Goal: Information Seeking & Learning: Learn about a topic

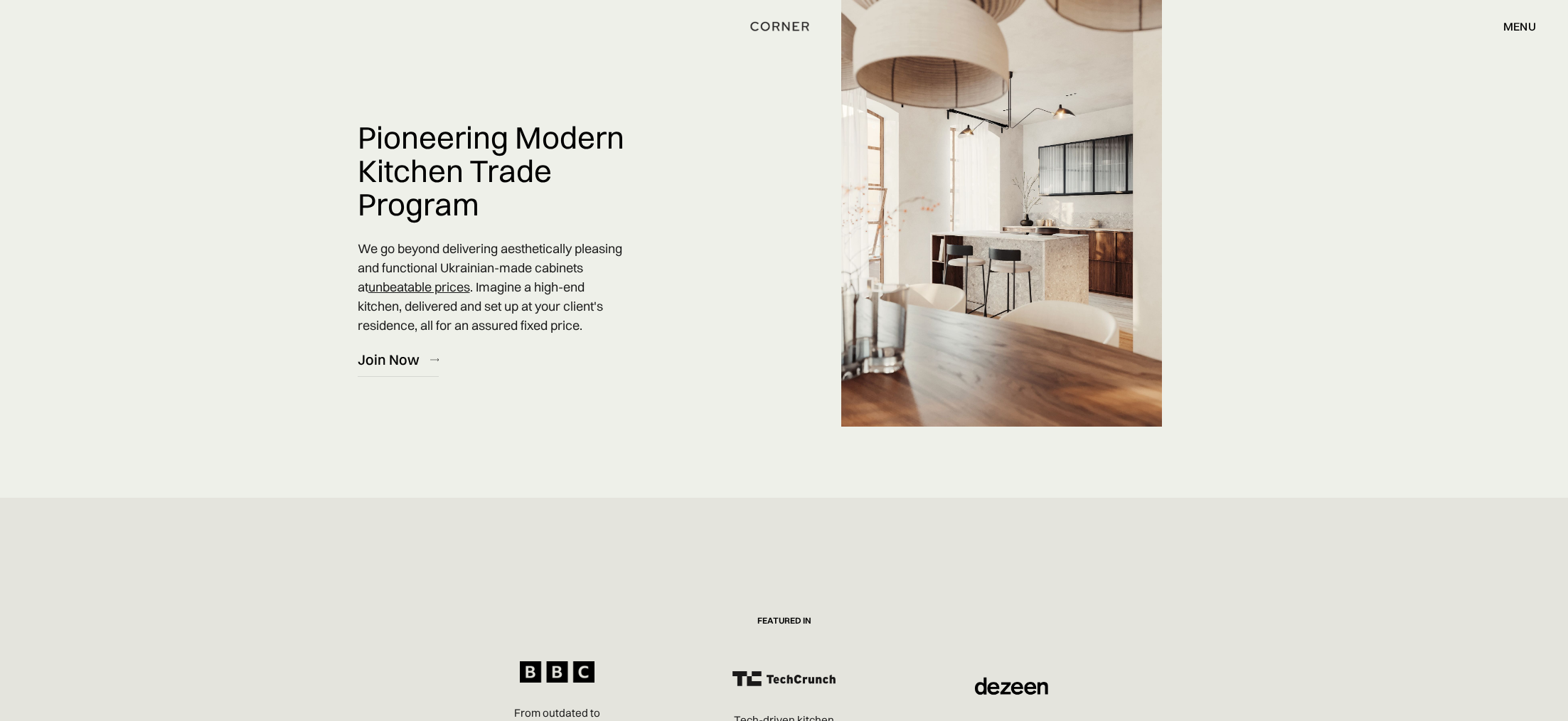
click at [421, 288] on link "unbeatable prices" at bounding box center [419, 286] width 101 height 16
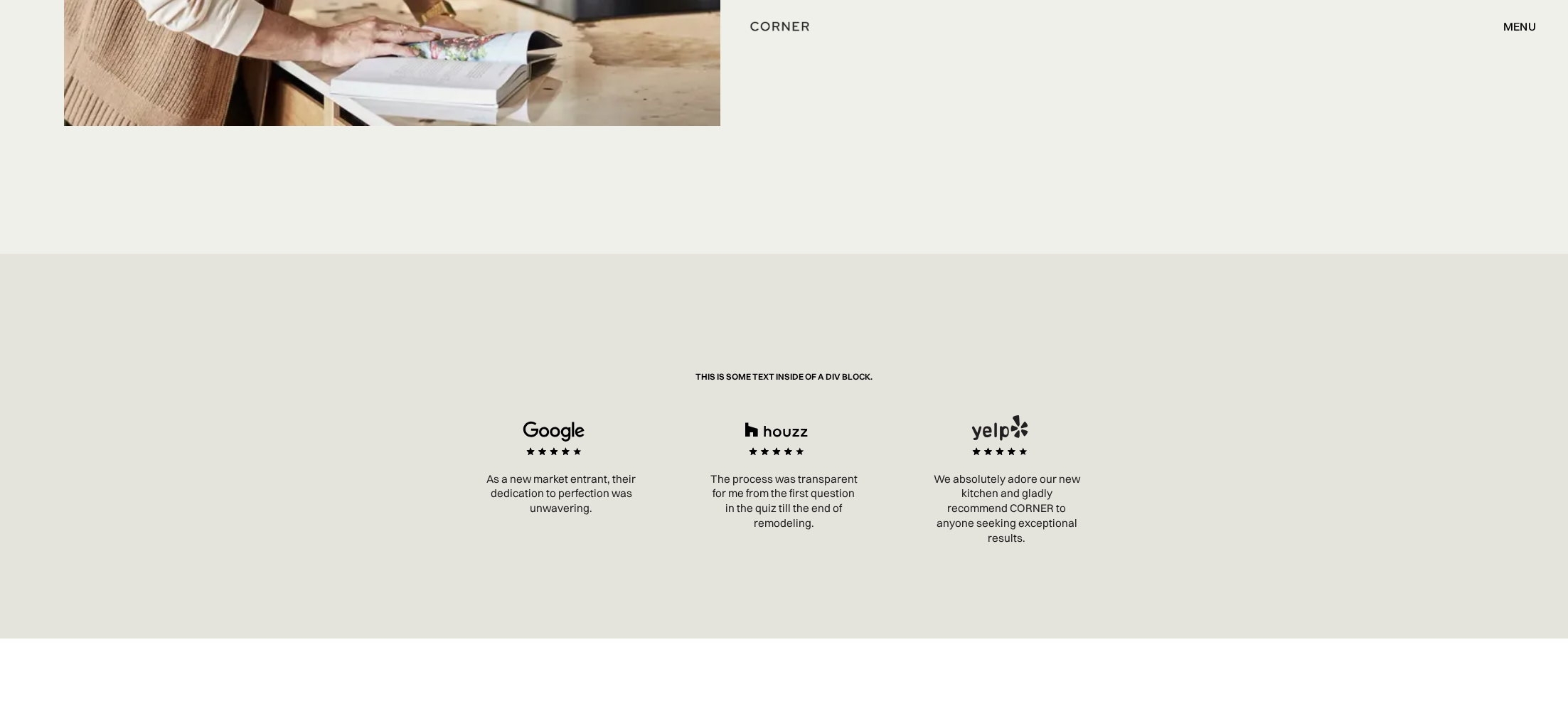
scroll to position [2308, 0]
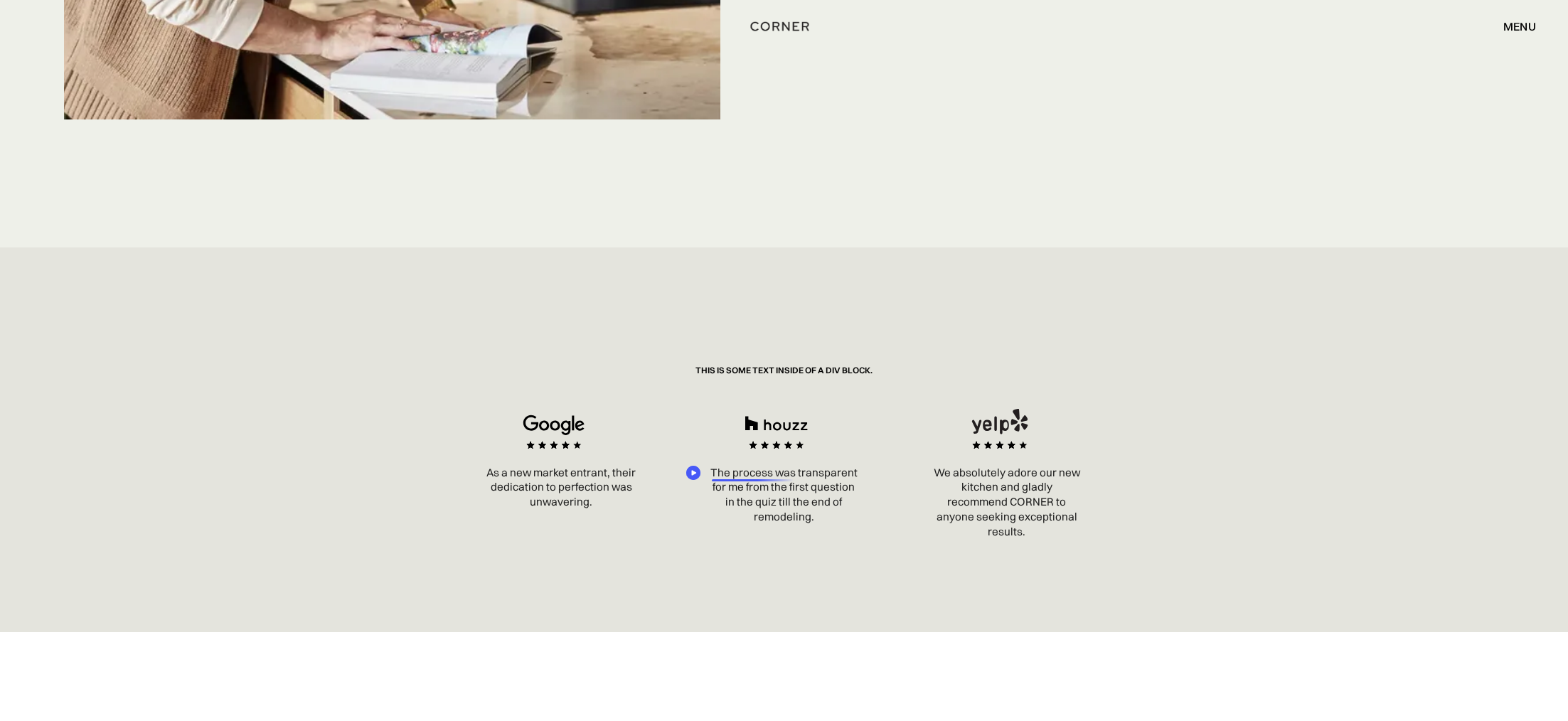
click at [777, 480] on div at bounding box center [755, 480] width 88 height 2
click at [816, 498] on p "The process was transparent for me from the first question in the quiz till the…" at bounding box center [783, 496] width 194 height 59
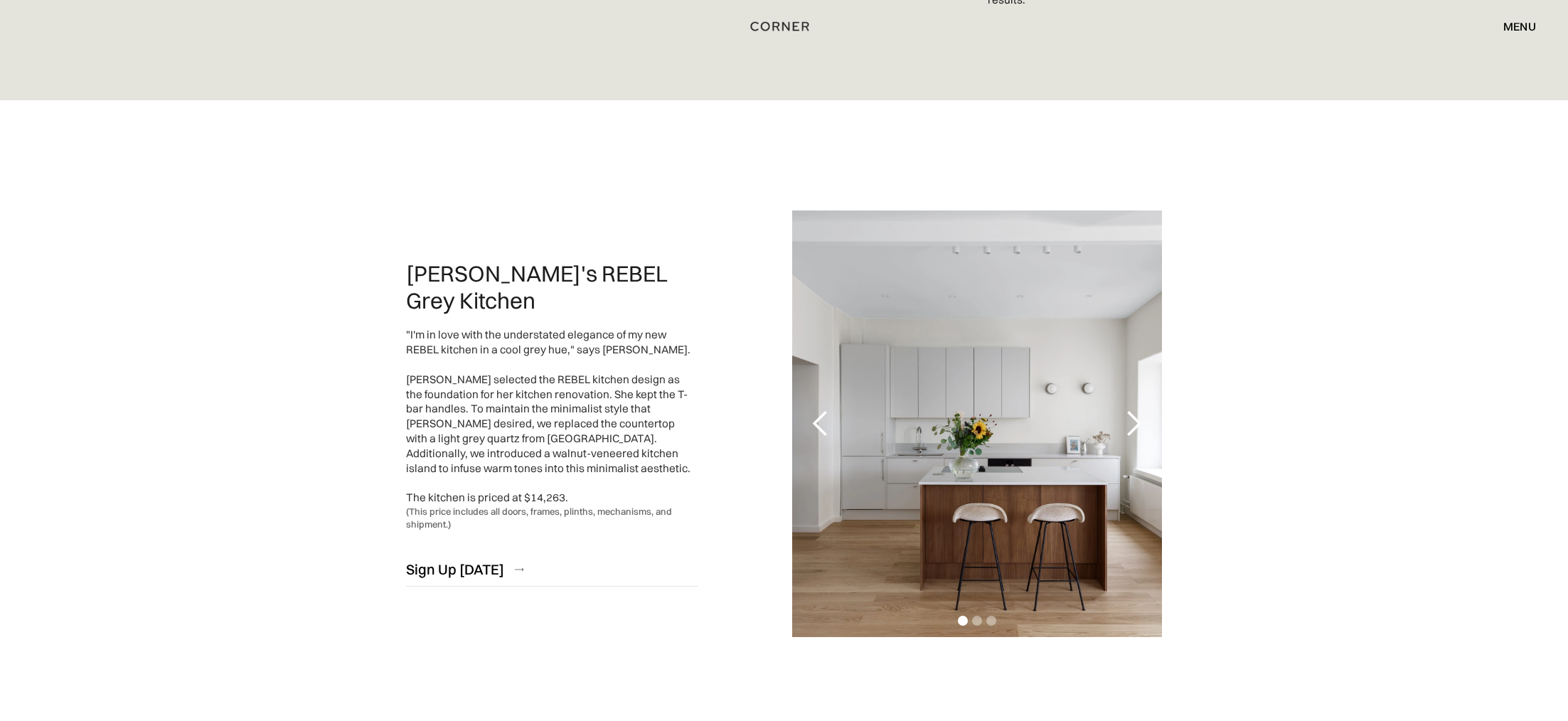
scroll to position [3375, 0]
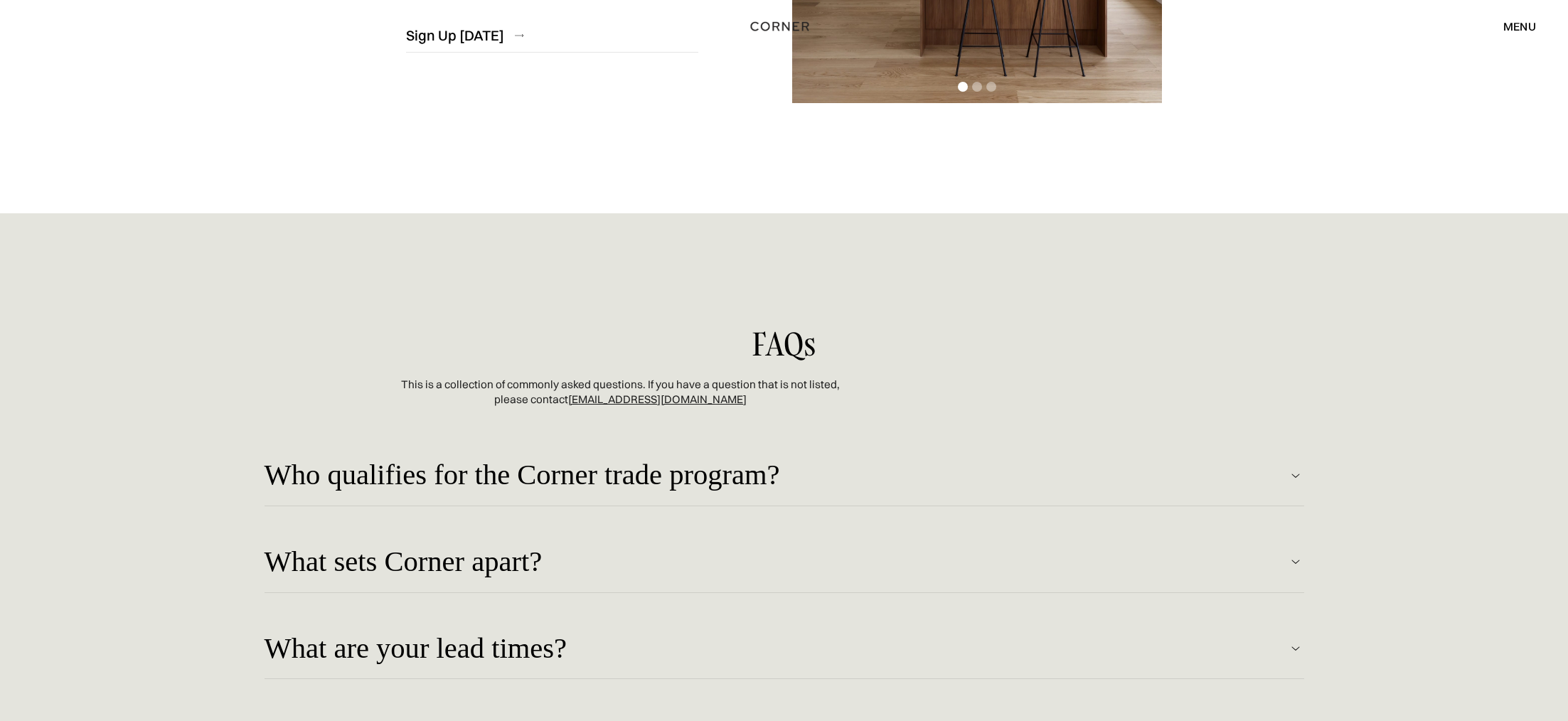
click at [647, 480] on div "Who qualifies for the Corner trade program?" at bounding box center [775, 476] width 1023 height 32
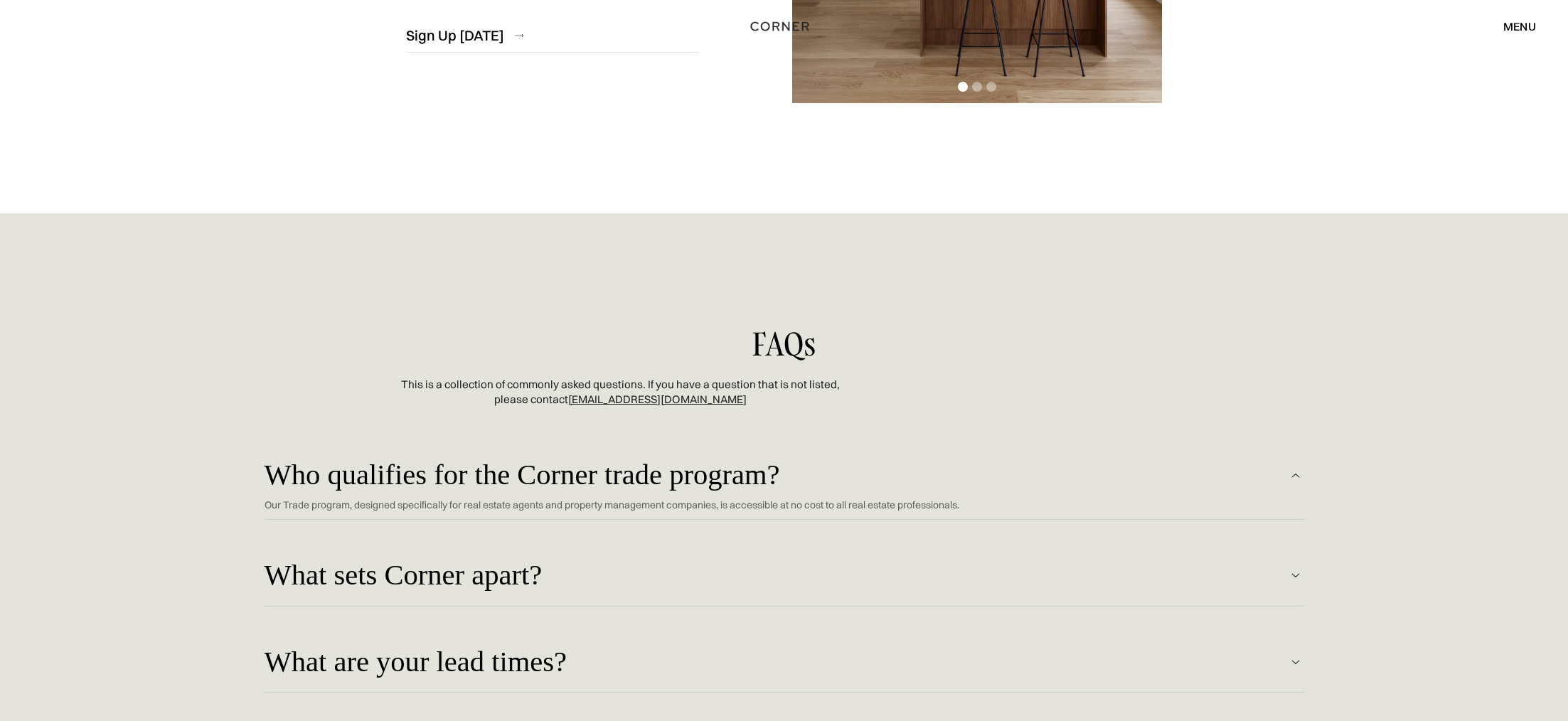
click at [479, 582] on div "What sets Corner apart?" at bounding box center [775, 576] width 1023 height 32
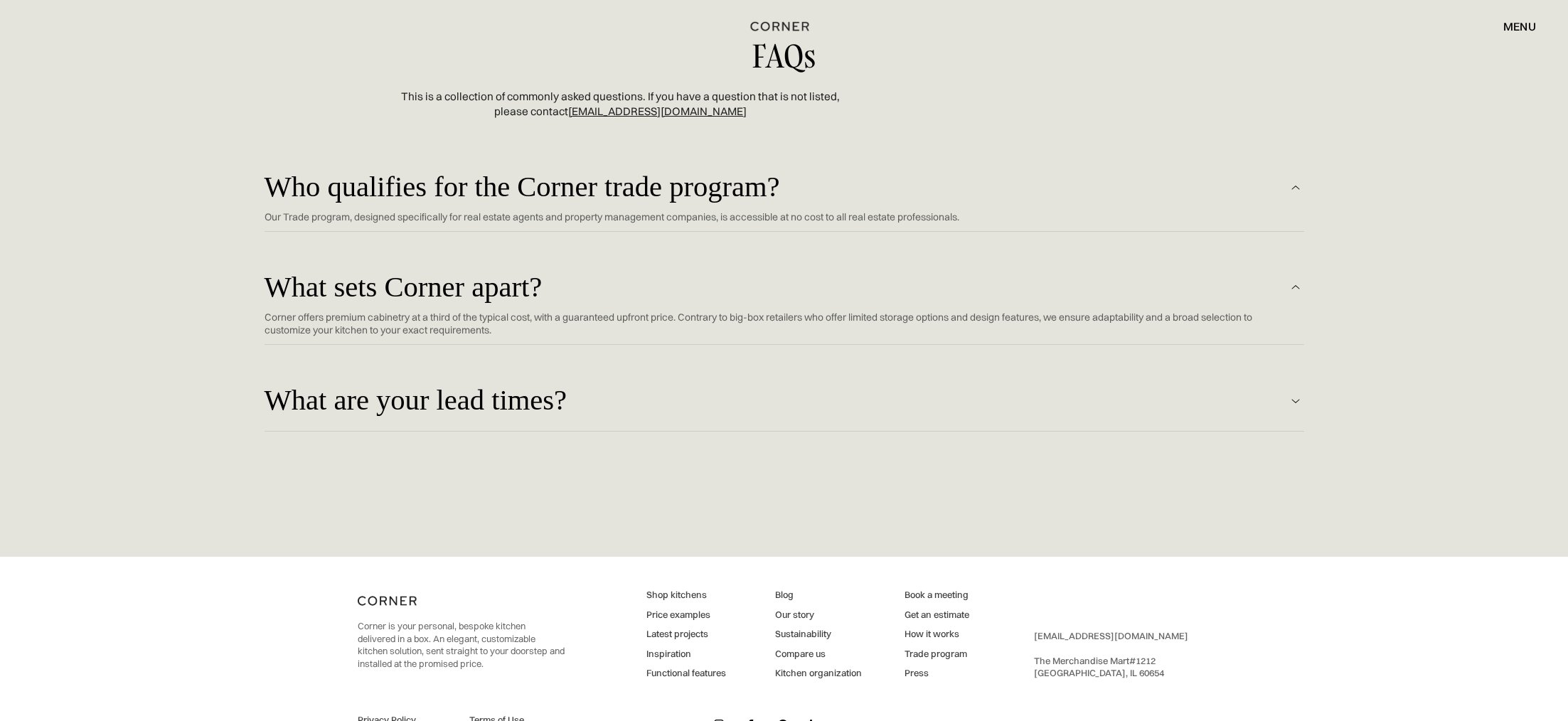
scroll to position [3607, 0]
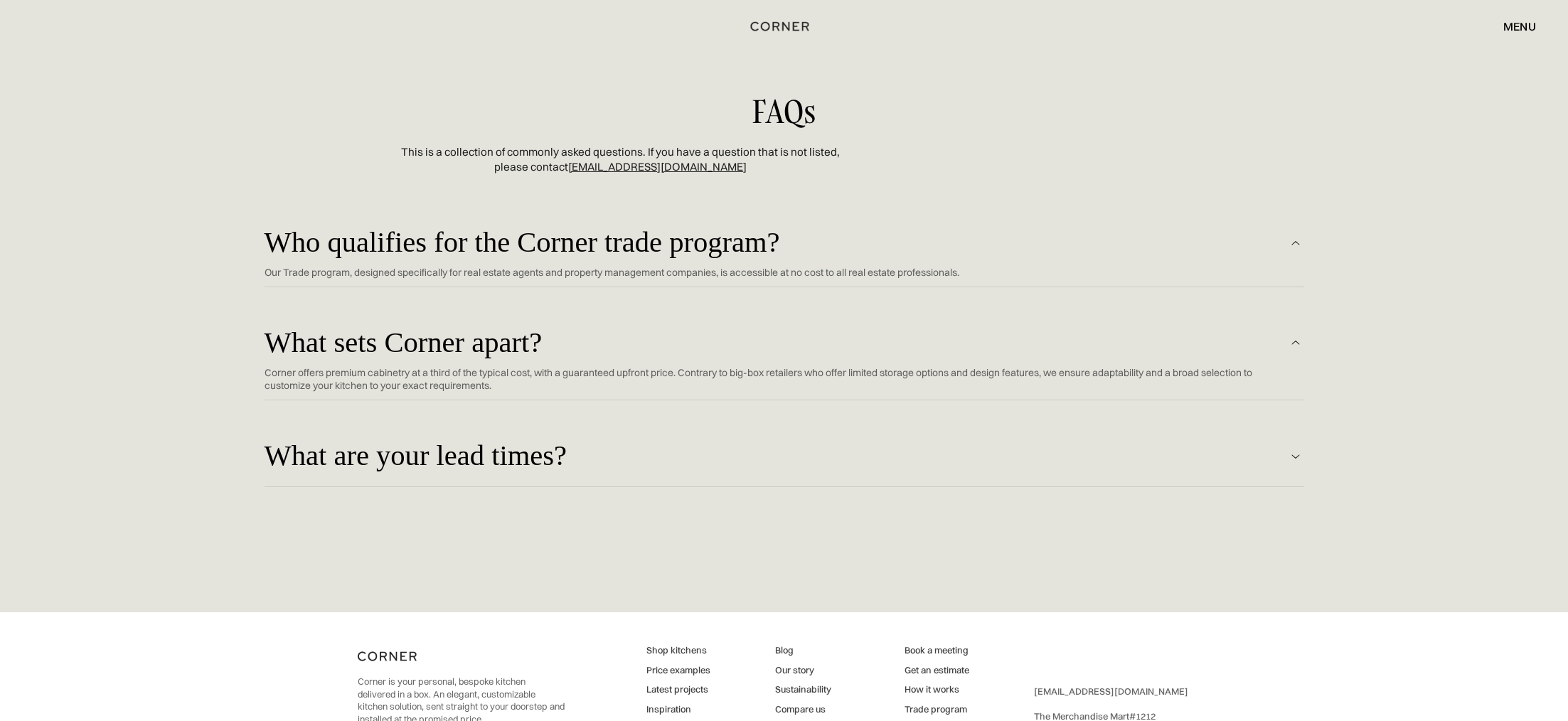
click at [531, 469] on div "What are your lead times?" at bounding box center [775, 456] width 1023 height 32
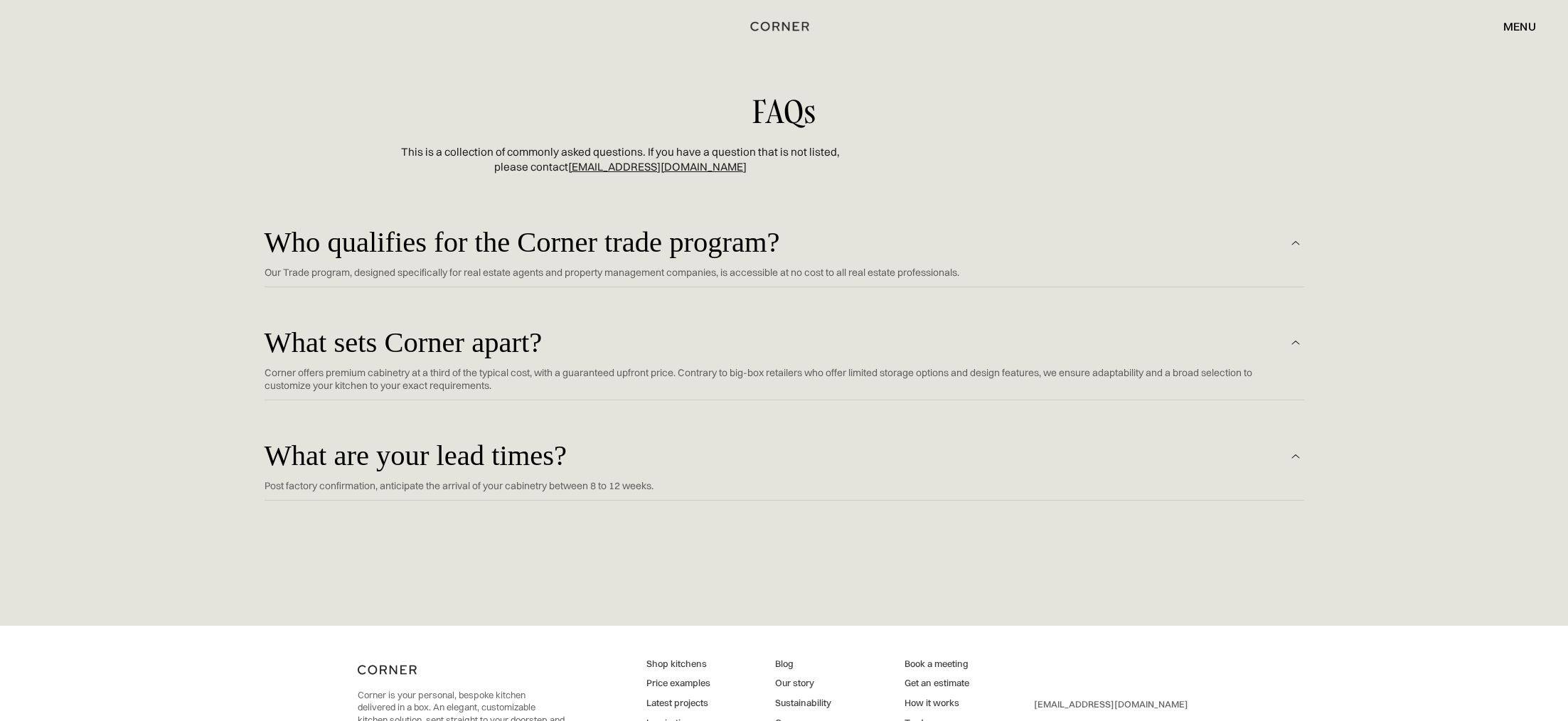
scroll to position [3562, 0]
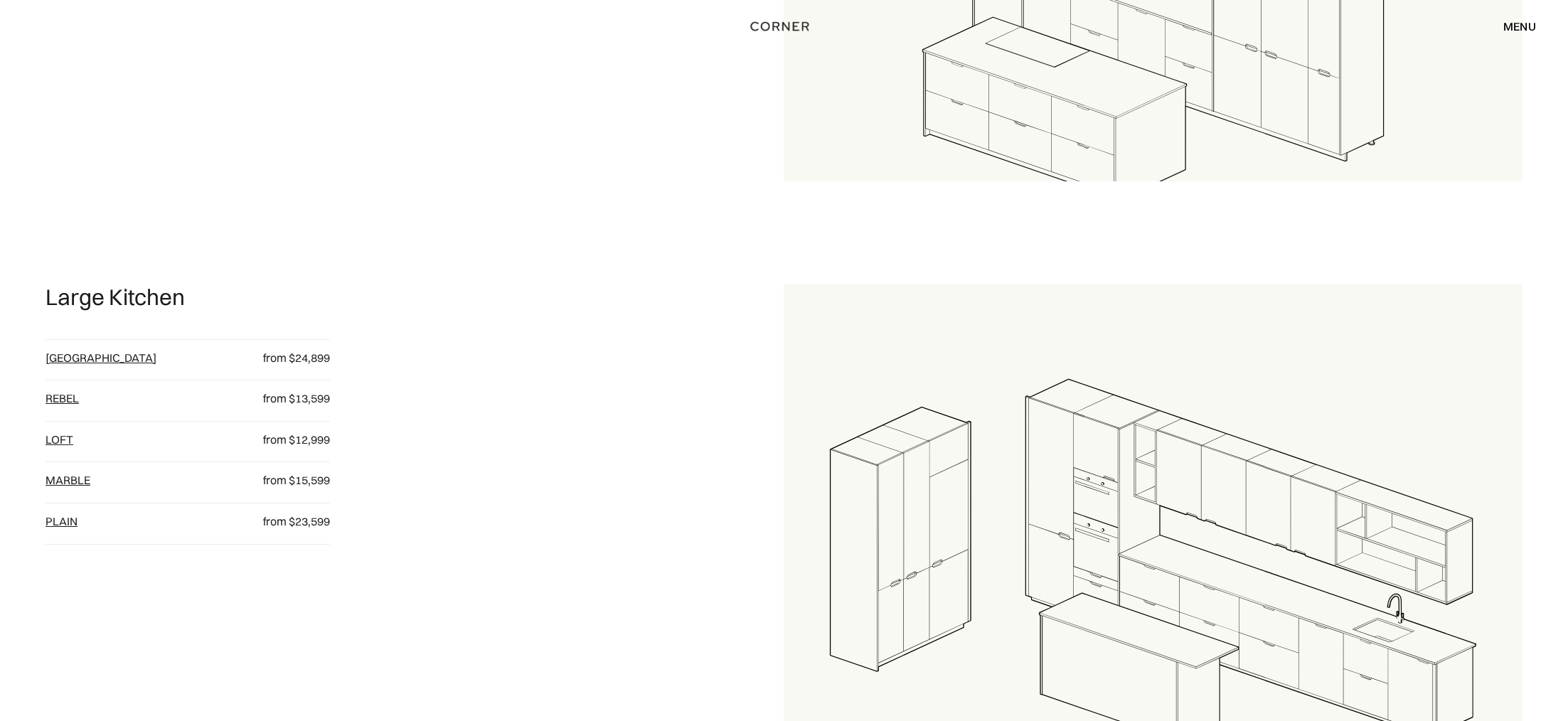
scroll to position [1740, 0]
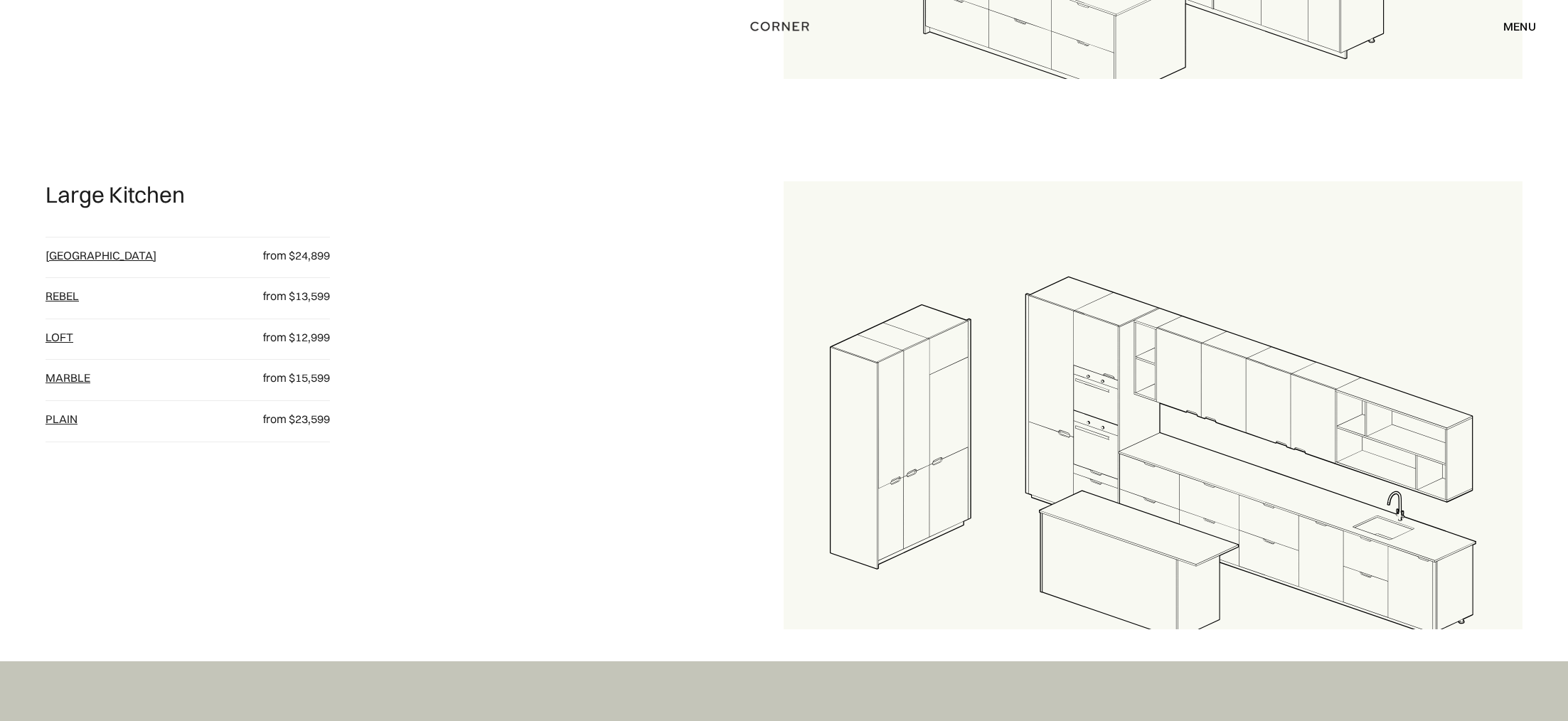
click at [74, 260] on link "[GEOGRAPHIC_DATA]" at bounding box center [101, 255] width 111 height 14
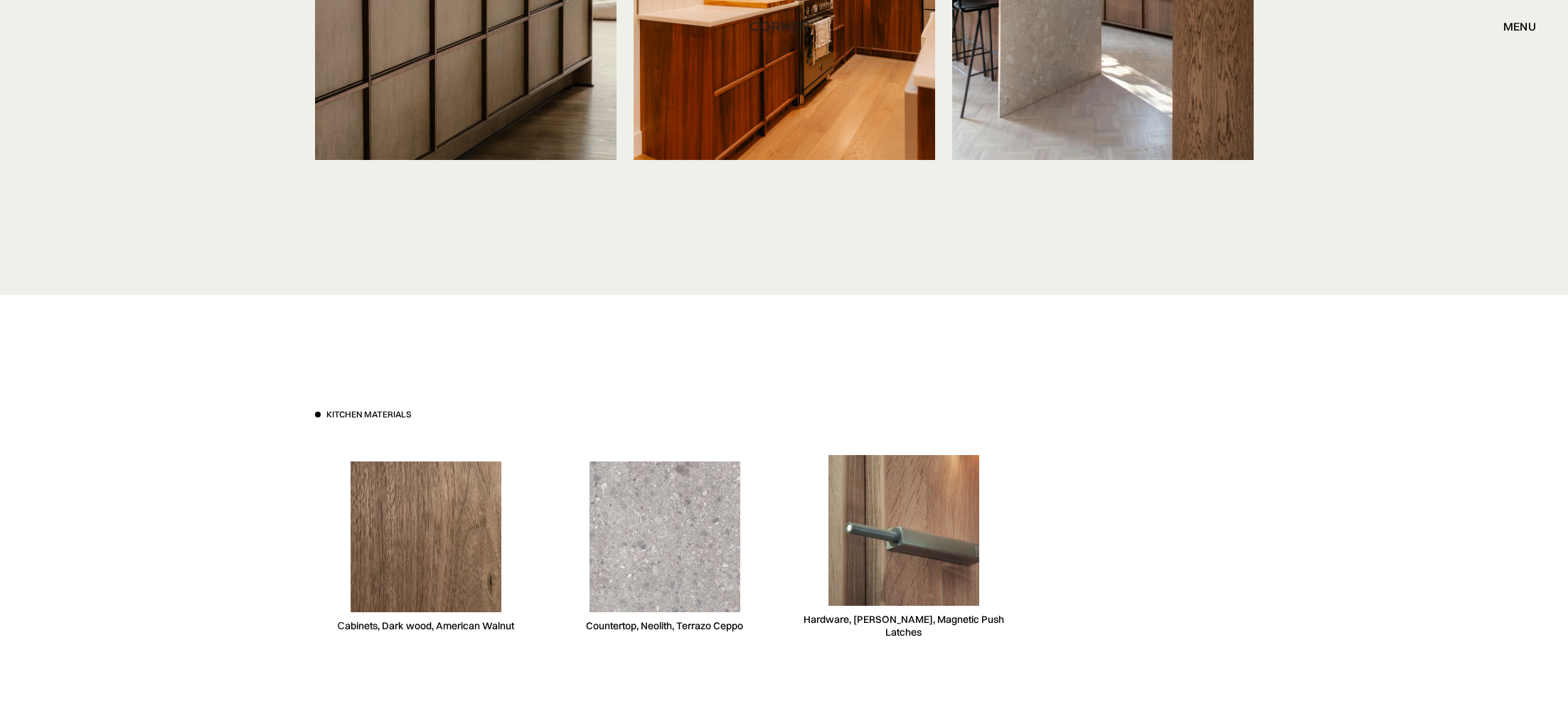
scroll to position [3806, 0]
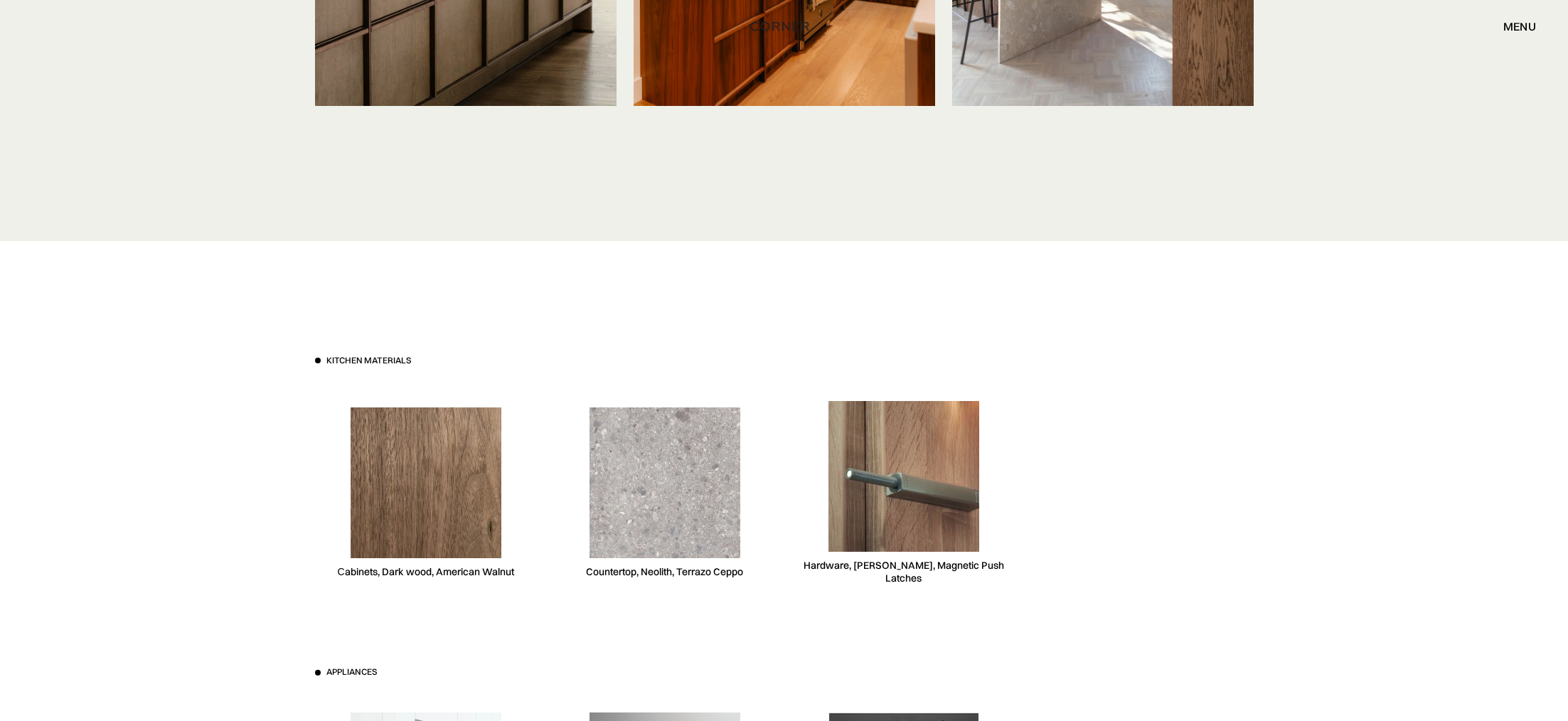
click at [685, 517] on img at bounding box center [665, 483] width 151 height 151
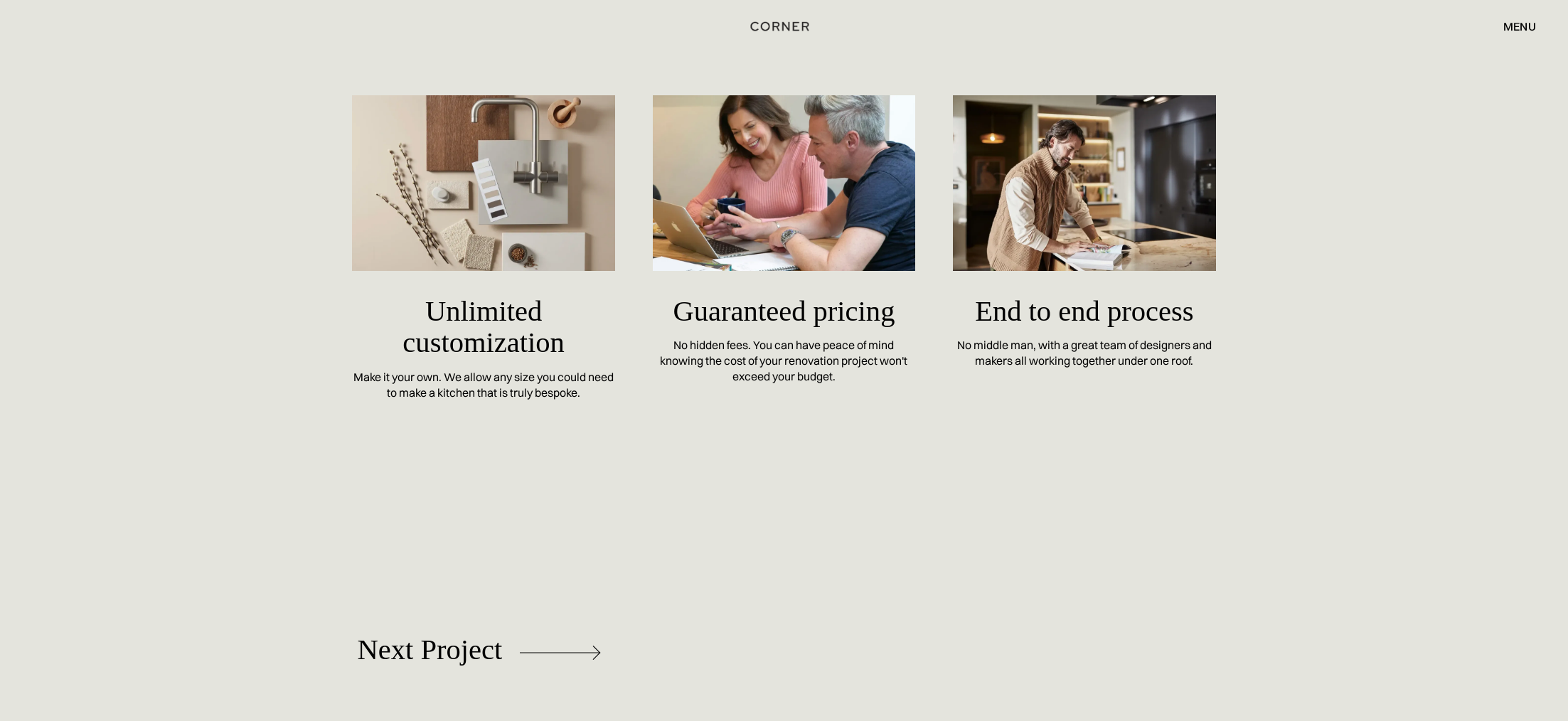
scroll to position [6763, 0]
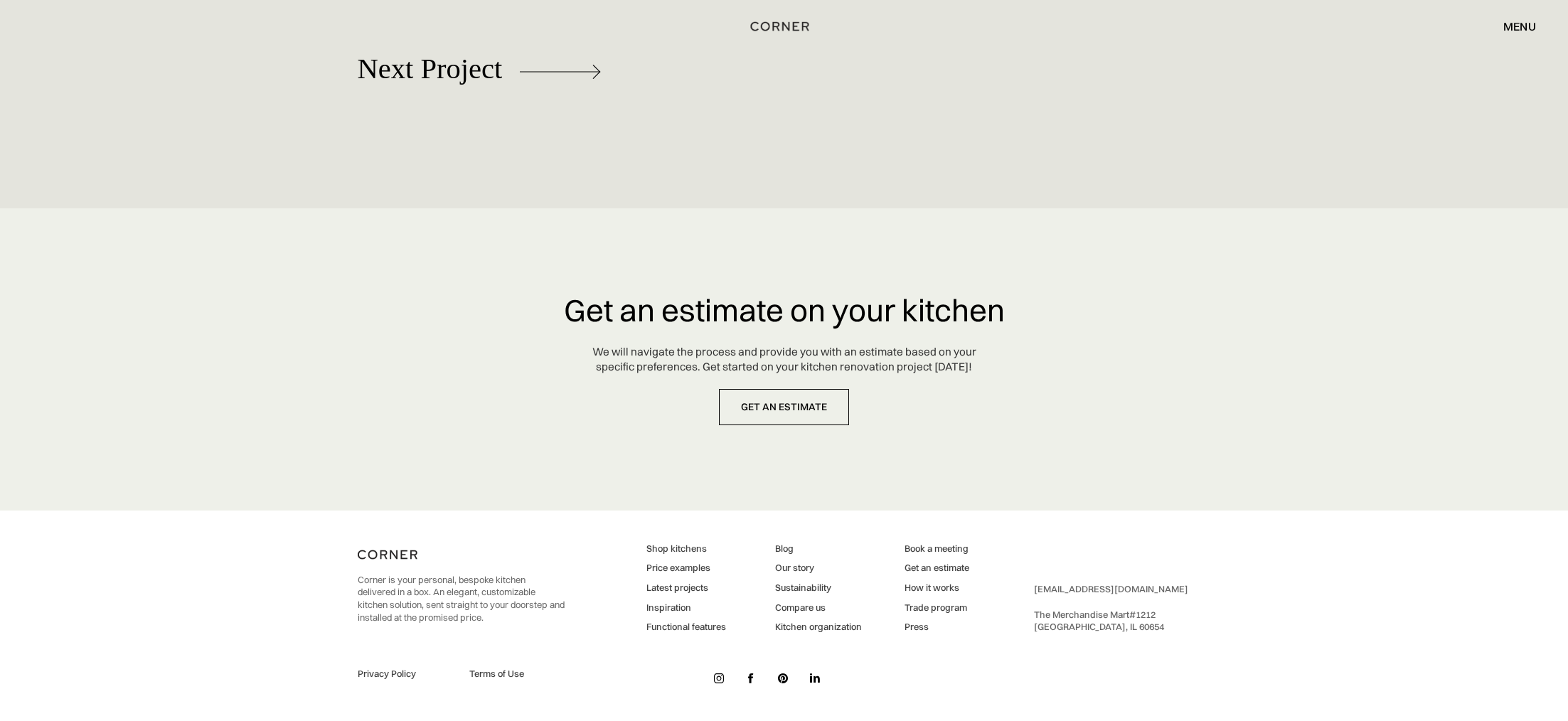
click at [688, 607] on link "Inspiration" at bounding box center [686, 607] width 79 height 12
